Goal: Navigation & Orientation: Find specific page/section

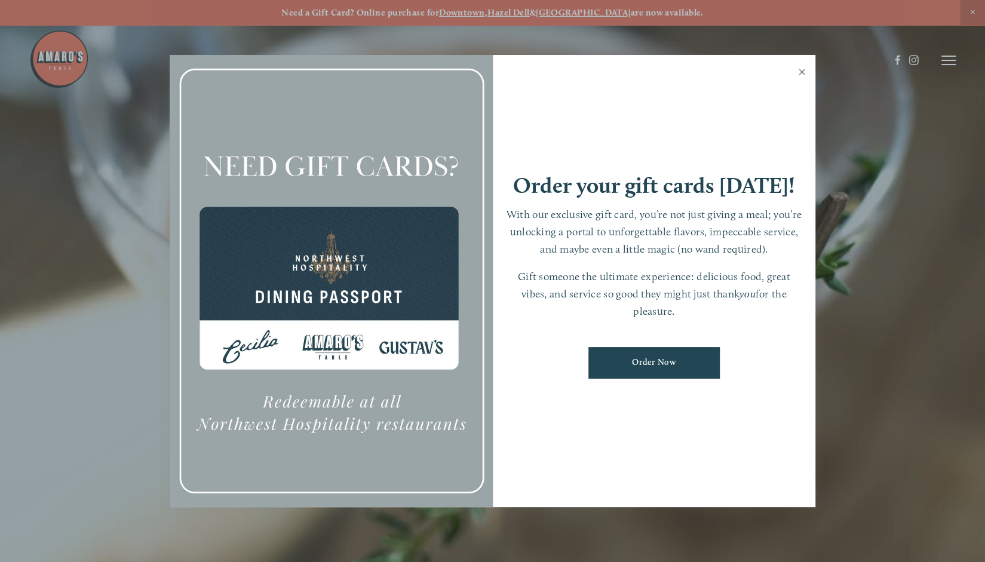
click at [800, 70] on link "Close" at bounding box center [802, 73] width 23 height 33
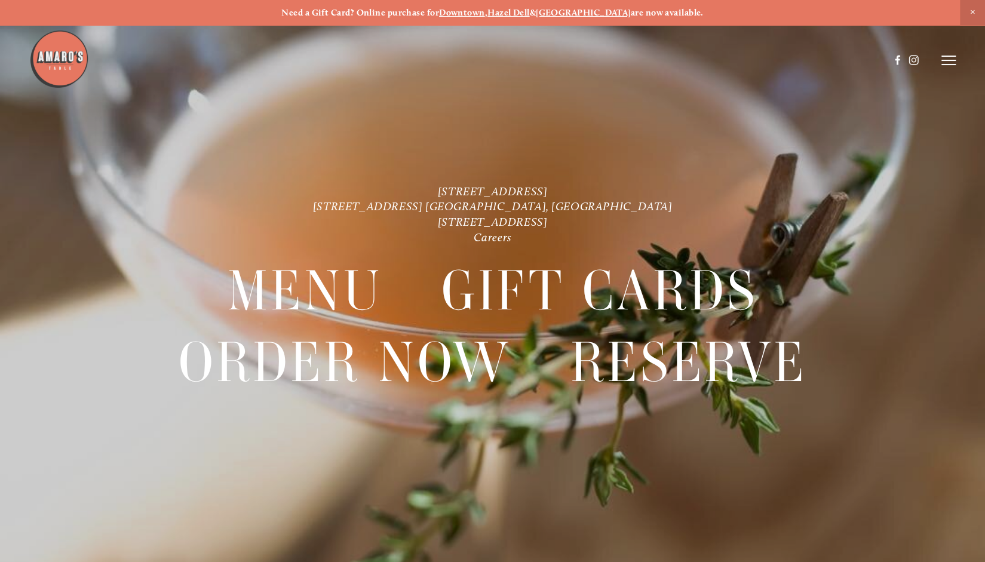
click at [944, 64] on icon at bounding box center [949, 60] width 14 height 11
click at [723, 63] on span "Menu" at bounding box center [729, 60] width 22 height 10
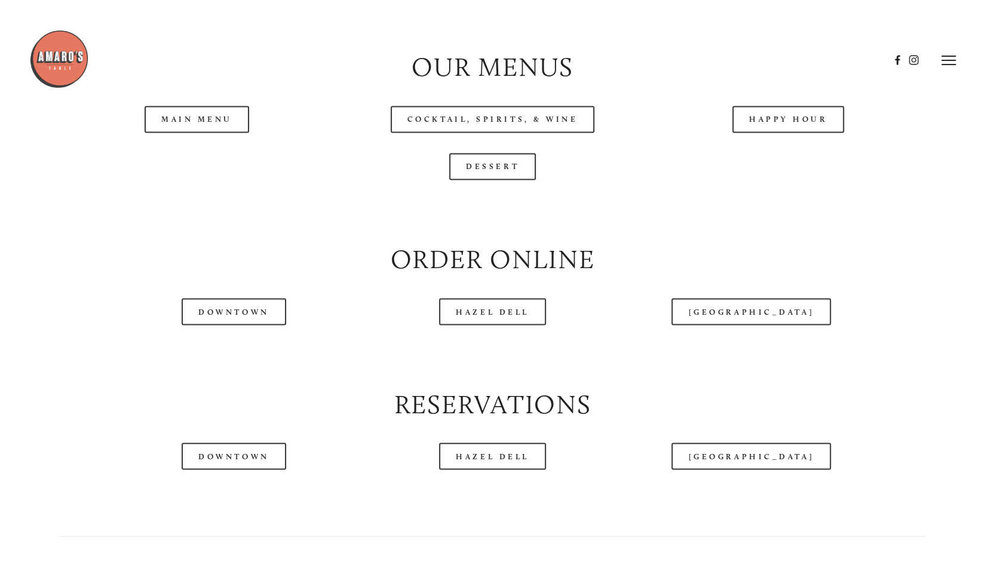
scroll to position [1286, 0]
click at [200, 128] on link "Main Menu" at bounding box center [197, 119] width 105 height 27
